Goal: Information Seeking & Learning: Learn about a topic

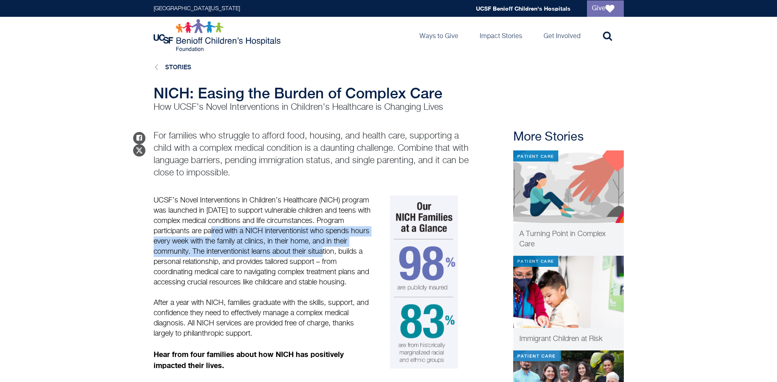
drag, startPoint x: 216, startPoint y: 231, endPoint x: 327, endPoint y: 250, distance: 112.7
click at [327, 250] on p "UCSF’s Novel Interventions in Children’s Healthcare (NICH) program was launched…" at bounding box center [263, 241] width 219 height 92
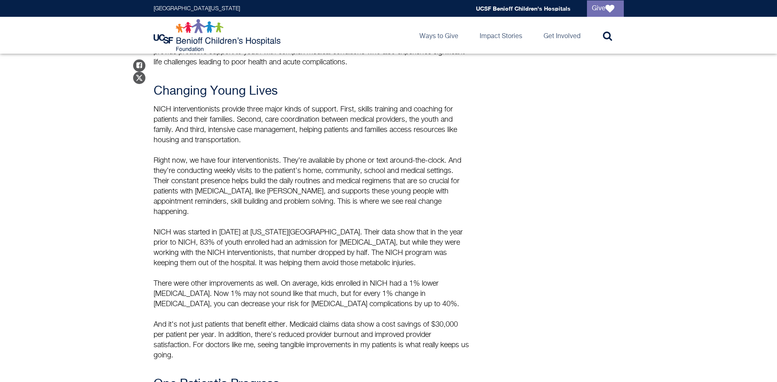
scroll to position [533, 0]
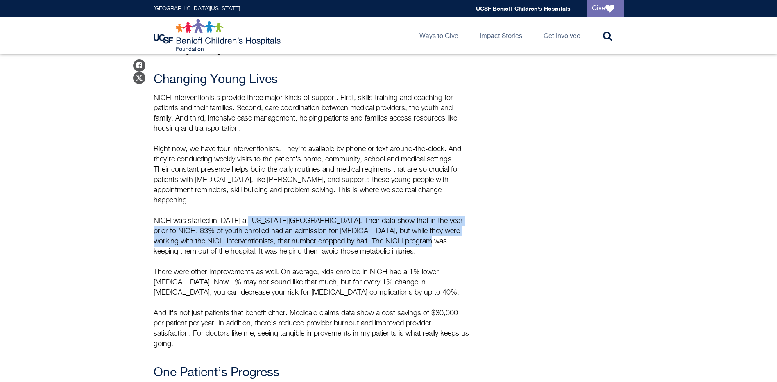
drag, startPoint x: 251, startPoint y: 200, endPoint x: 413, endPoint y: 222, distance: 163.0
click at [413, 222] on p "NICH was started in 2011 at Oregon Health and Science University. Their data sh…" at bounding box center [311, 236] width 315 height 41
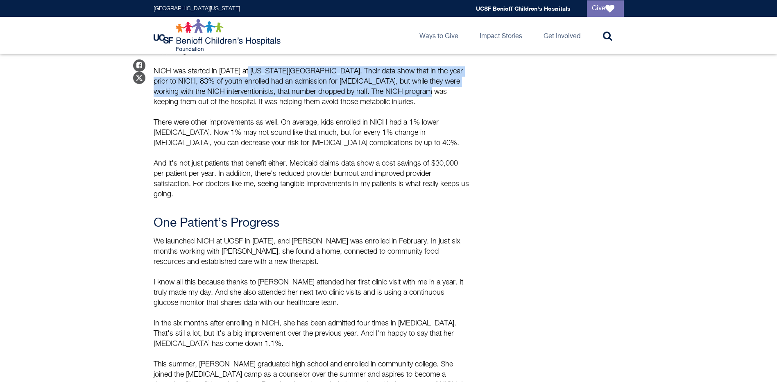
scroll to position [696, 0]
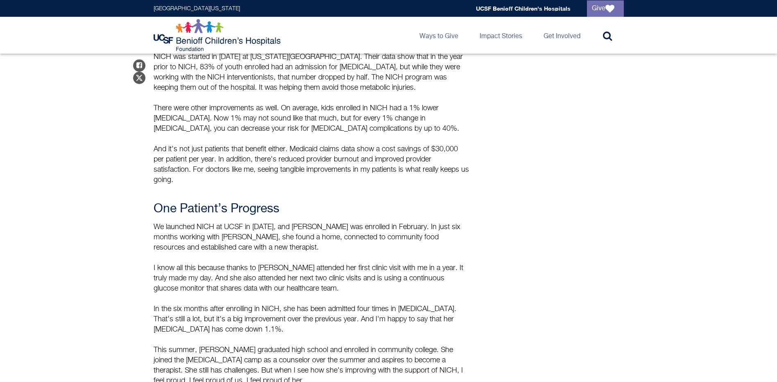
click at [371, 269] on p "I know all this because thanks to NICH, Tonya attended her first clinic visit w…" at bounding box center [311, 278] width 315 height 31
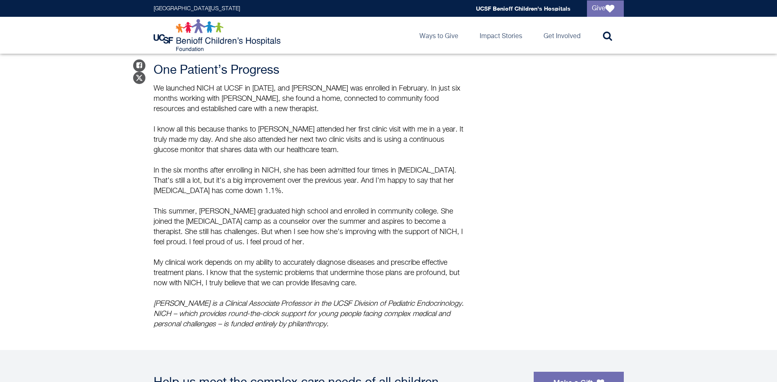
scroll to position [860, 0]
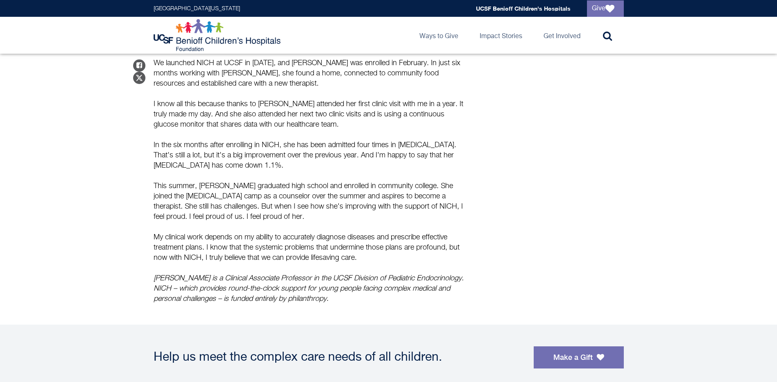
click at [254, 273] on p "Dr. Alison Reed is a Clinical Associate Professor in the UCSF Division of Pedia…" at bounding box center [311, 288] width 315 height 31
